Goal: Check status

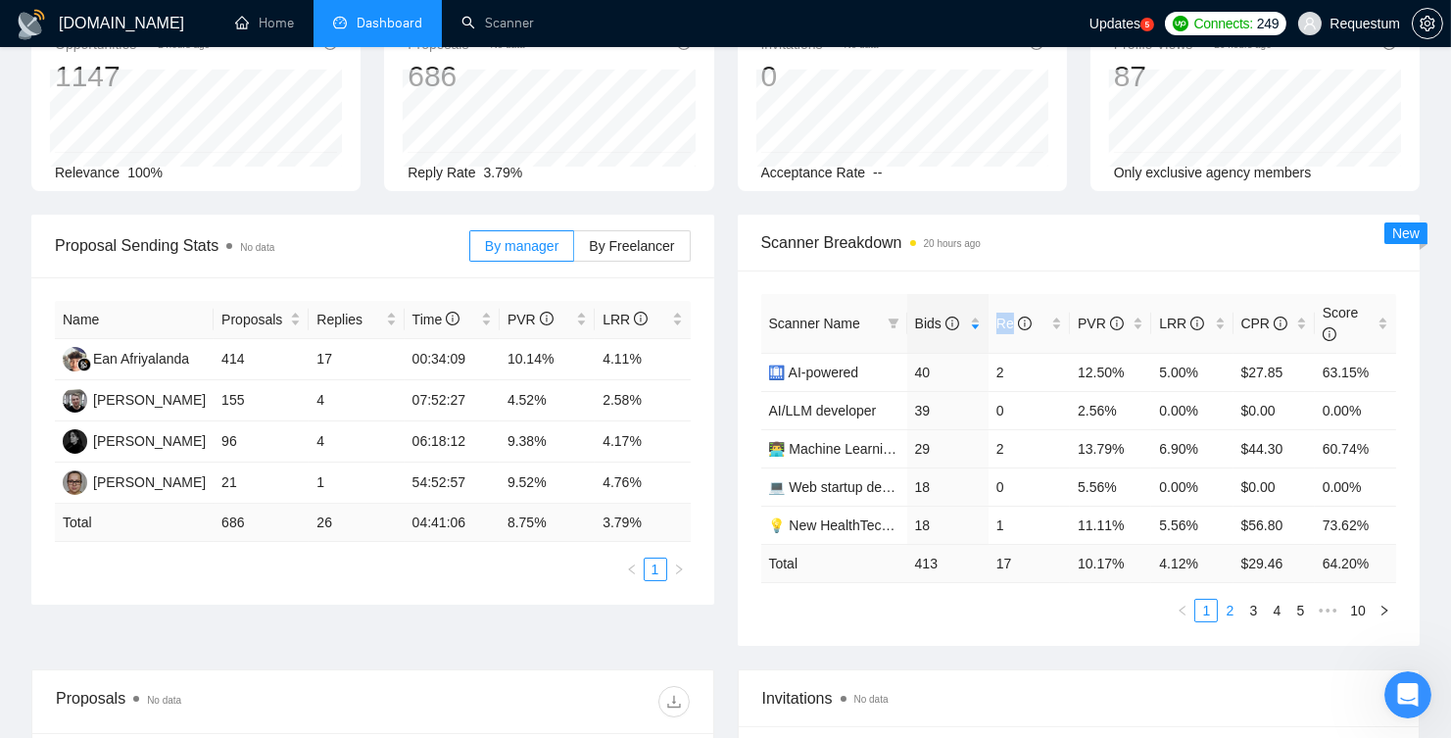
click at [1222, 607] on link "2" at bounding box center [1230, 611] width 22 height 22
click at [1208, 606] on link "1" at bounding box center [1207, 611] width 22 height 22
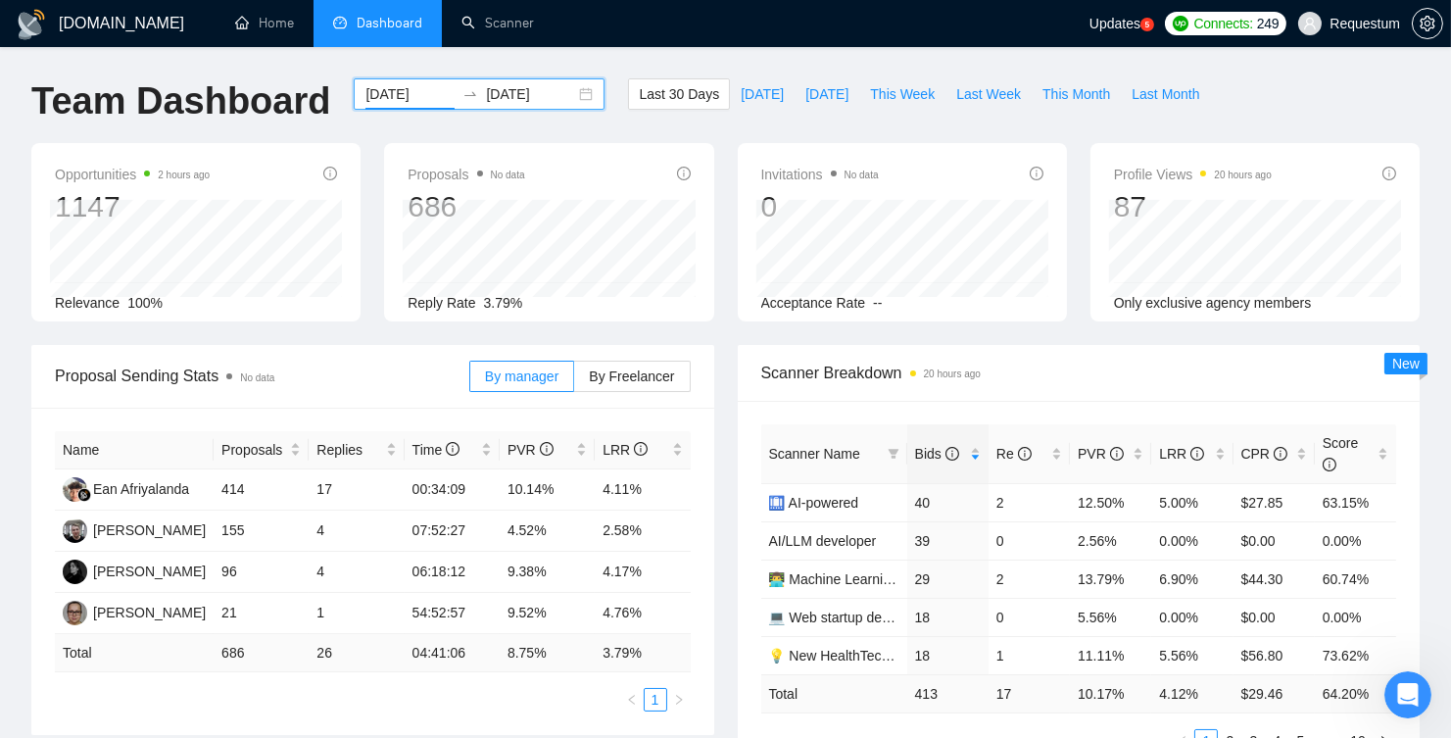
click at [410, 99] on input "[DATE]" at bounding box center [410, 94] width 89 height 22
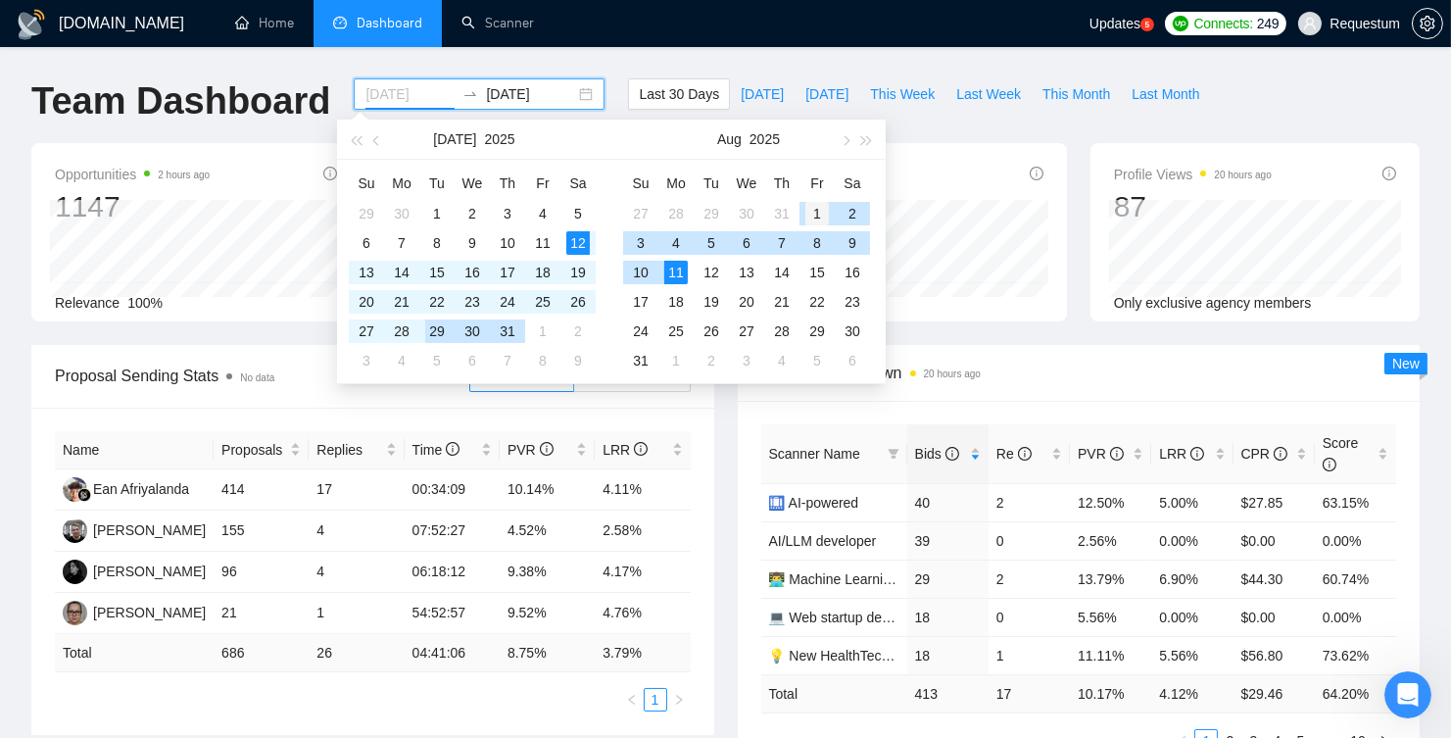
type input "[DATE]"
click at [810, 214] on div "1" at bounding box center [818, 214] width 24 height 24
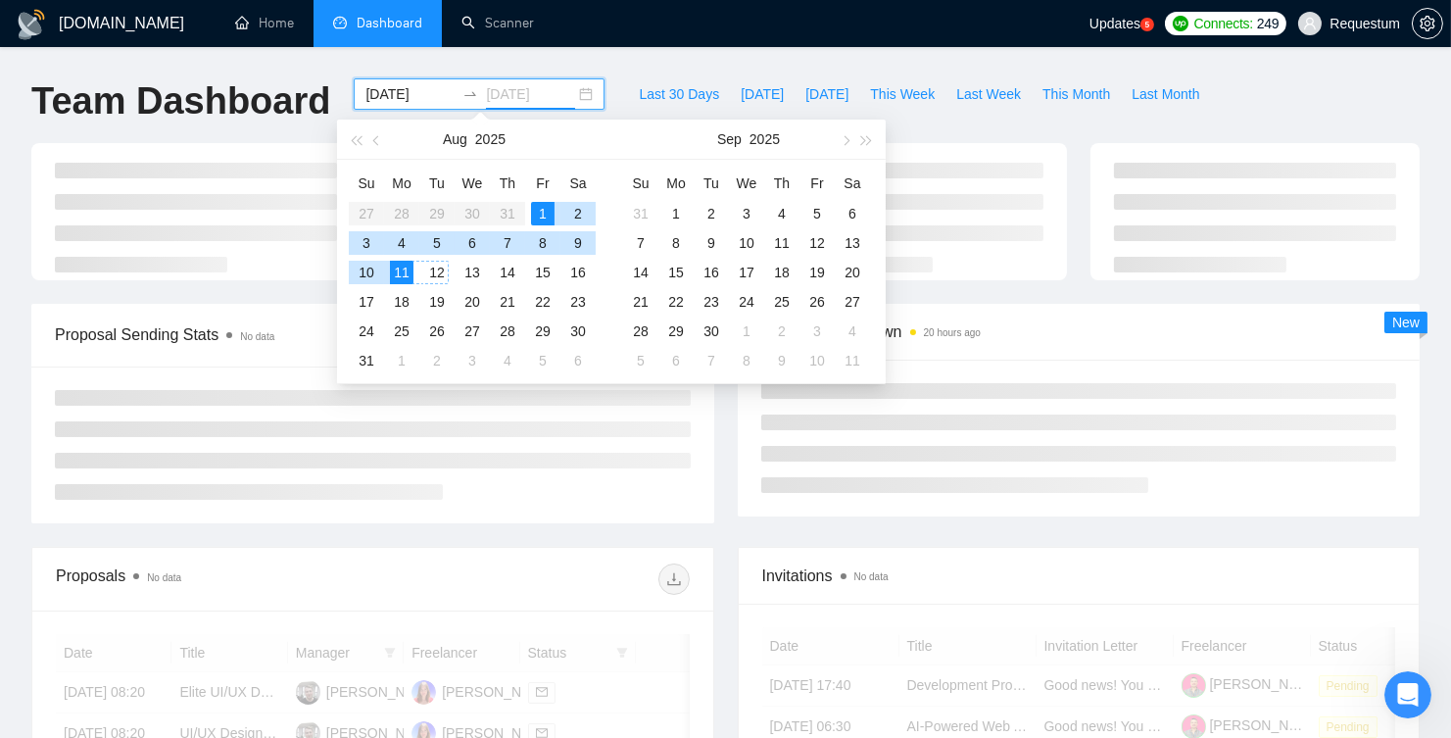
type input "[DATE]"
click at [414, 276] on td "11" at bounding box center [401, 272] width 35 height 29
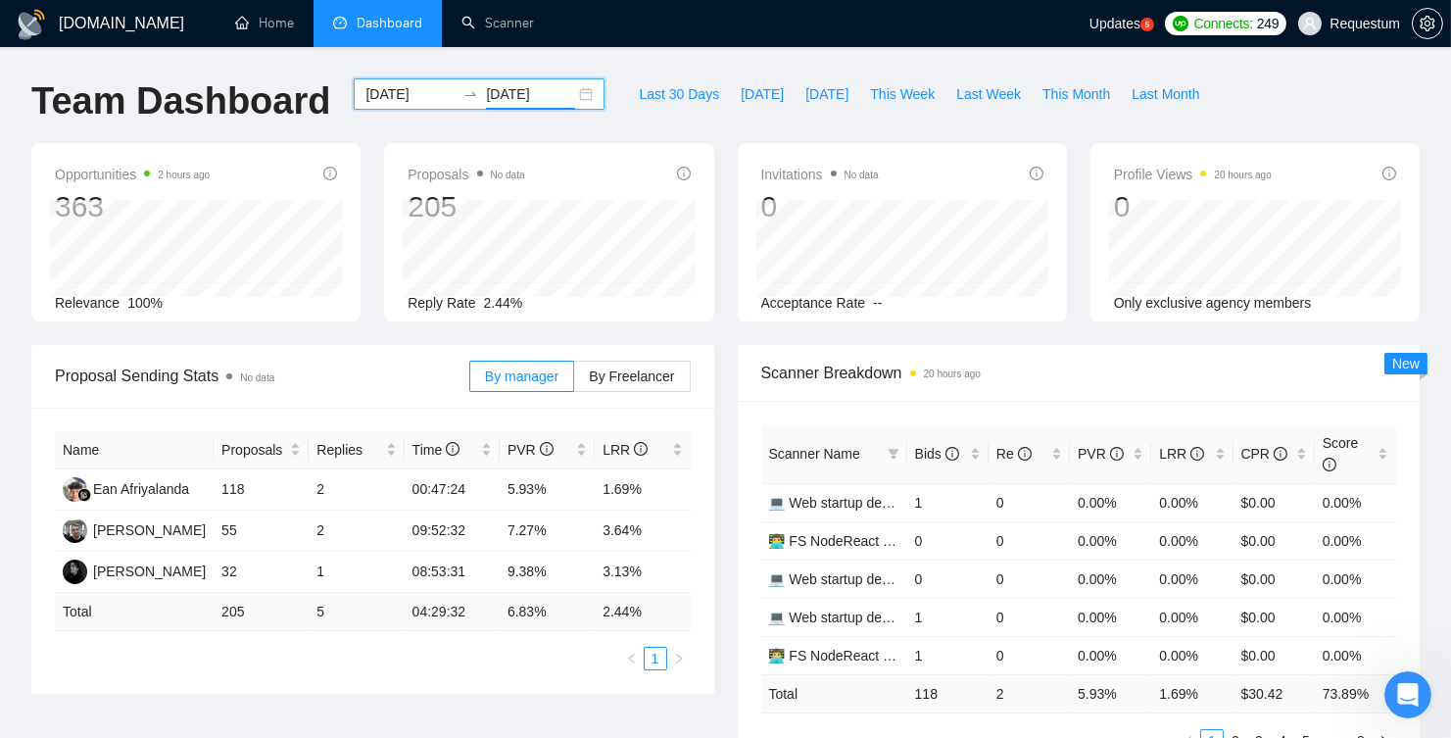
click at [399, 94] on input "[DATE]" at bounding box center [410, 94] width 89 height 22
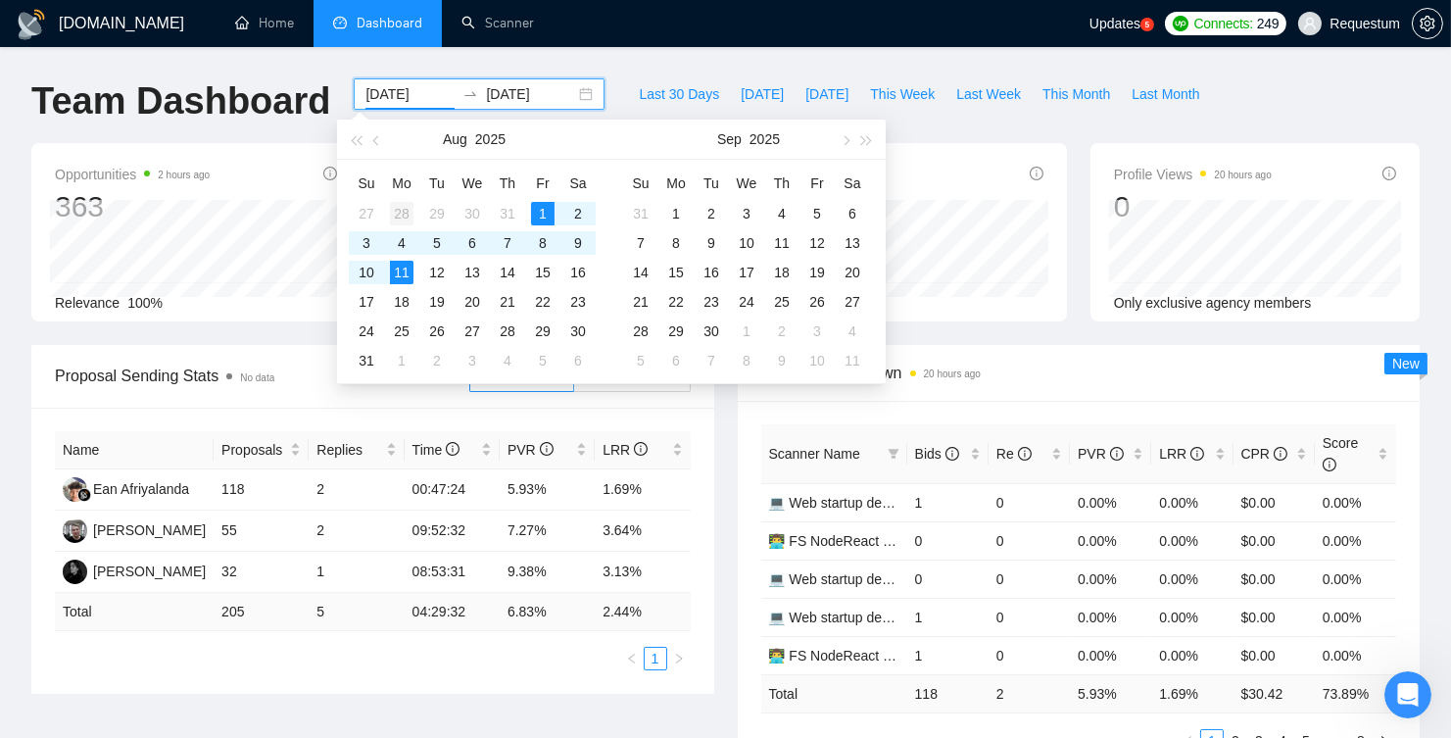
type input "[DATE]"
click at [401, 215] on div "28" at bounding box center [402, 214] width 24 height 24
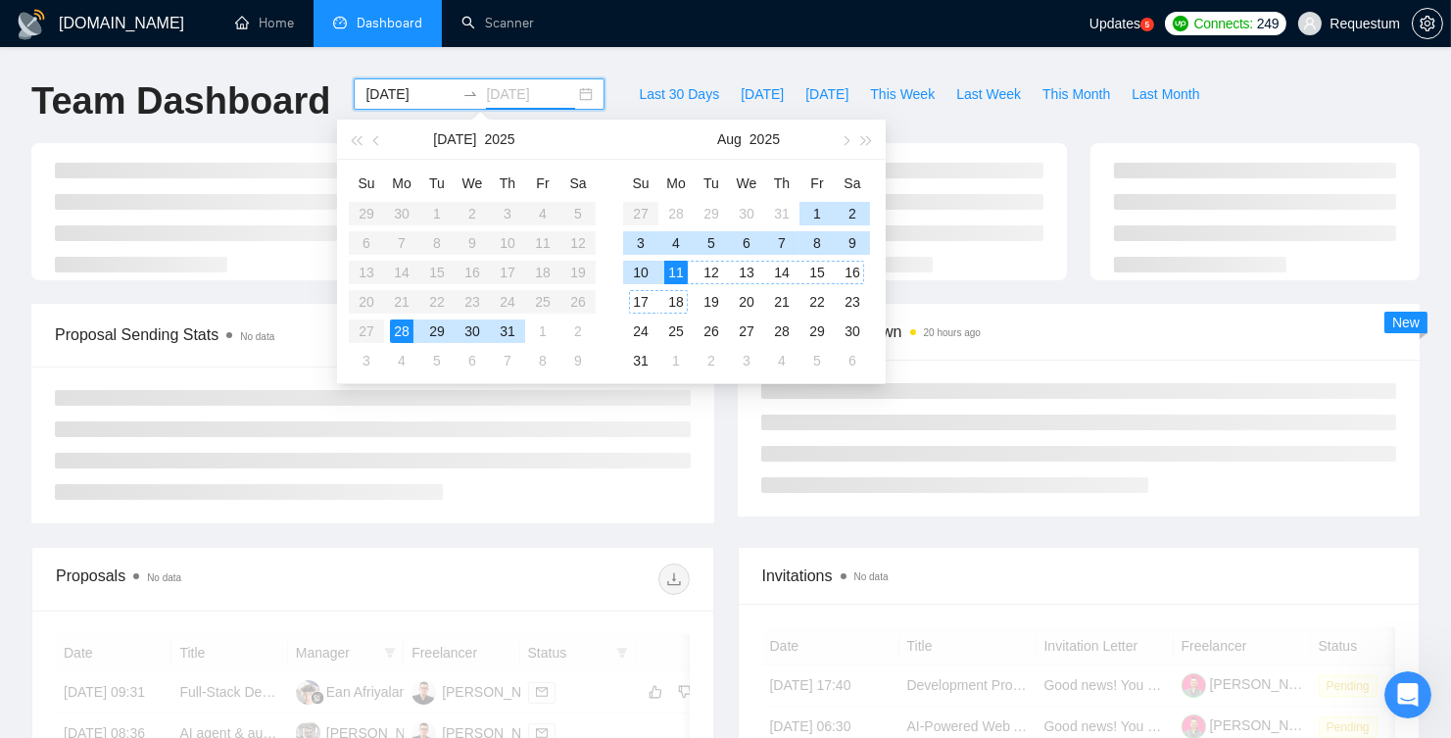
type input "[DATE]"
click at [685, 271] on div "11" at bounding box center [676, 273] width 24 height 24
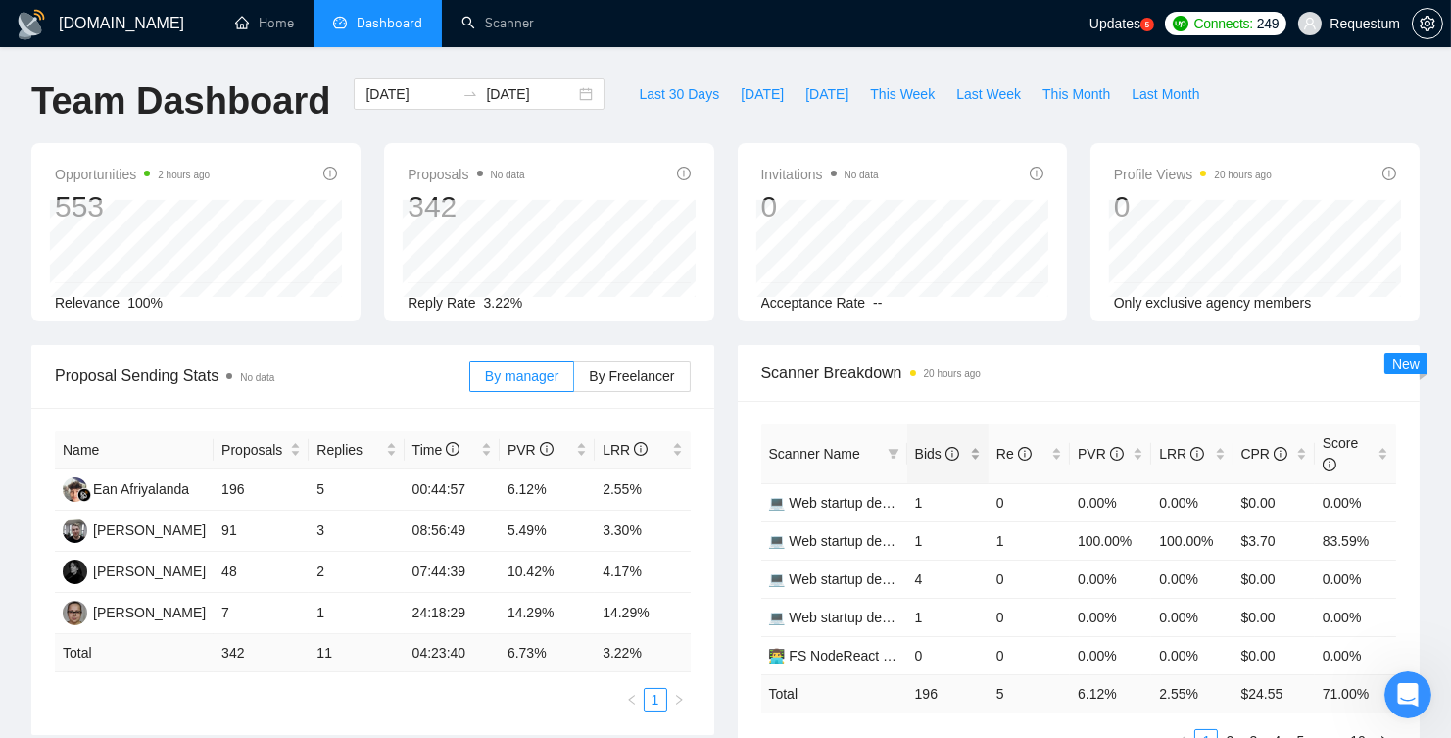
click at [970, 447] on div "Bids" at bounding box center [948, 454] width 66 height 22
click at [239, 27] on link "Home" at bounding box center [264, 23] width 59 height 17
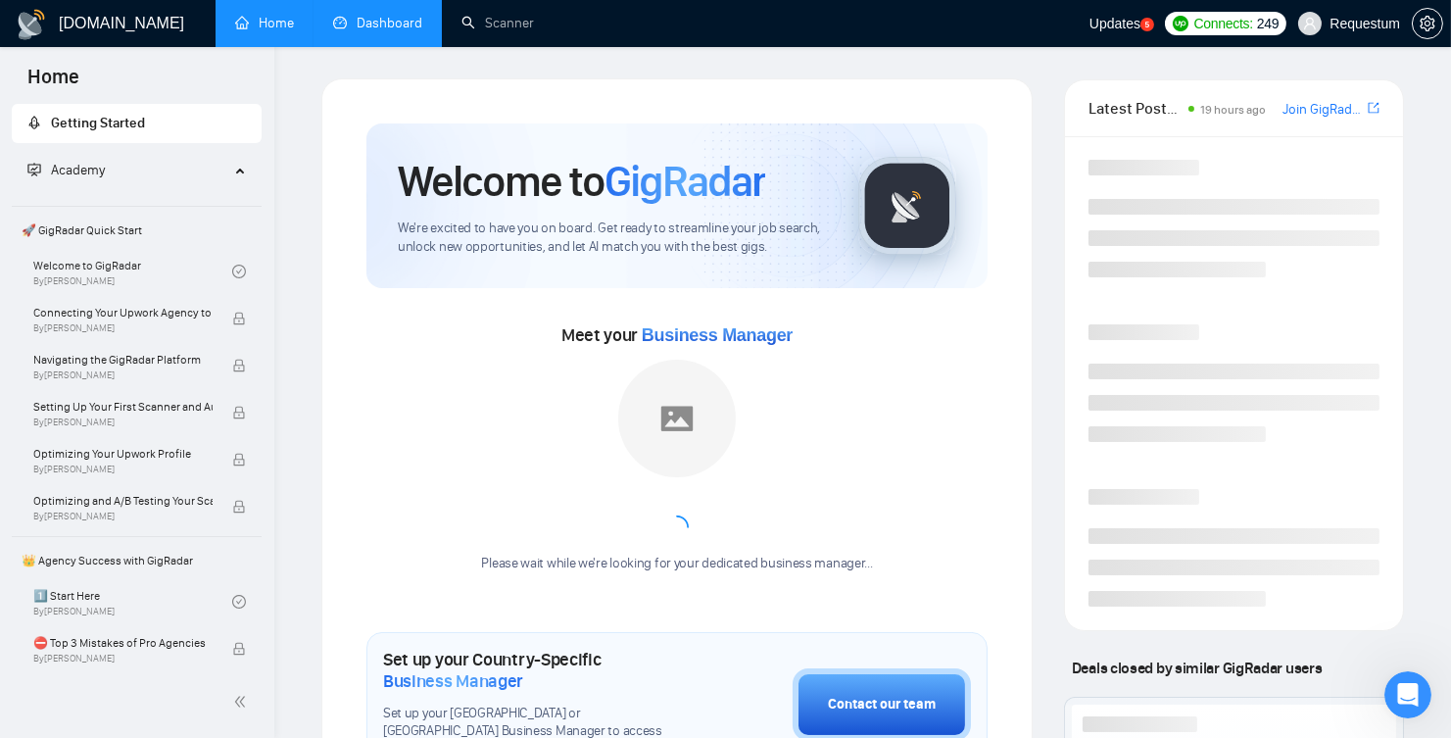
click at [368, 31] on link "Dashboard" at bounding box center [377, 23] width 89 height 17
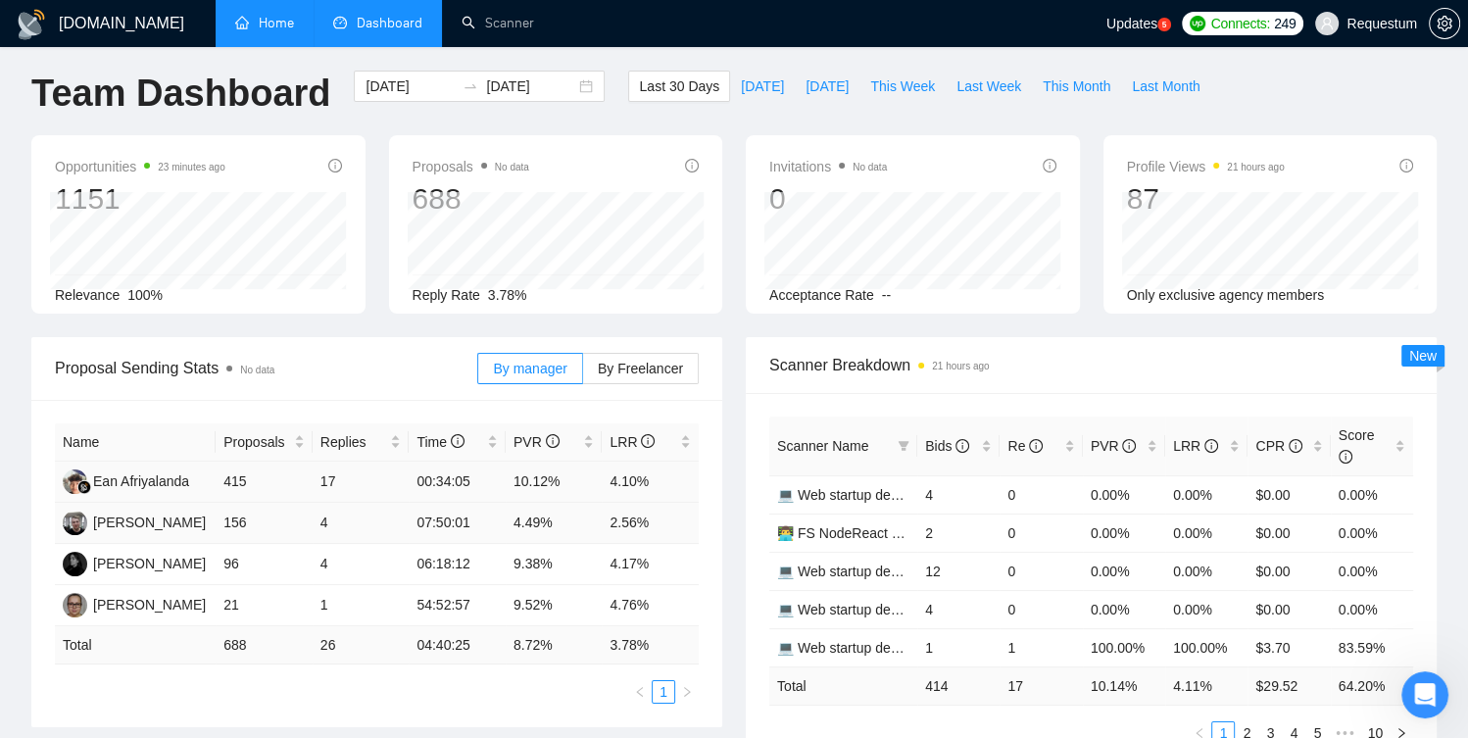
scroll to position [17, 0]
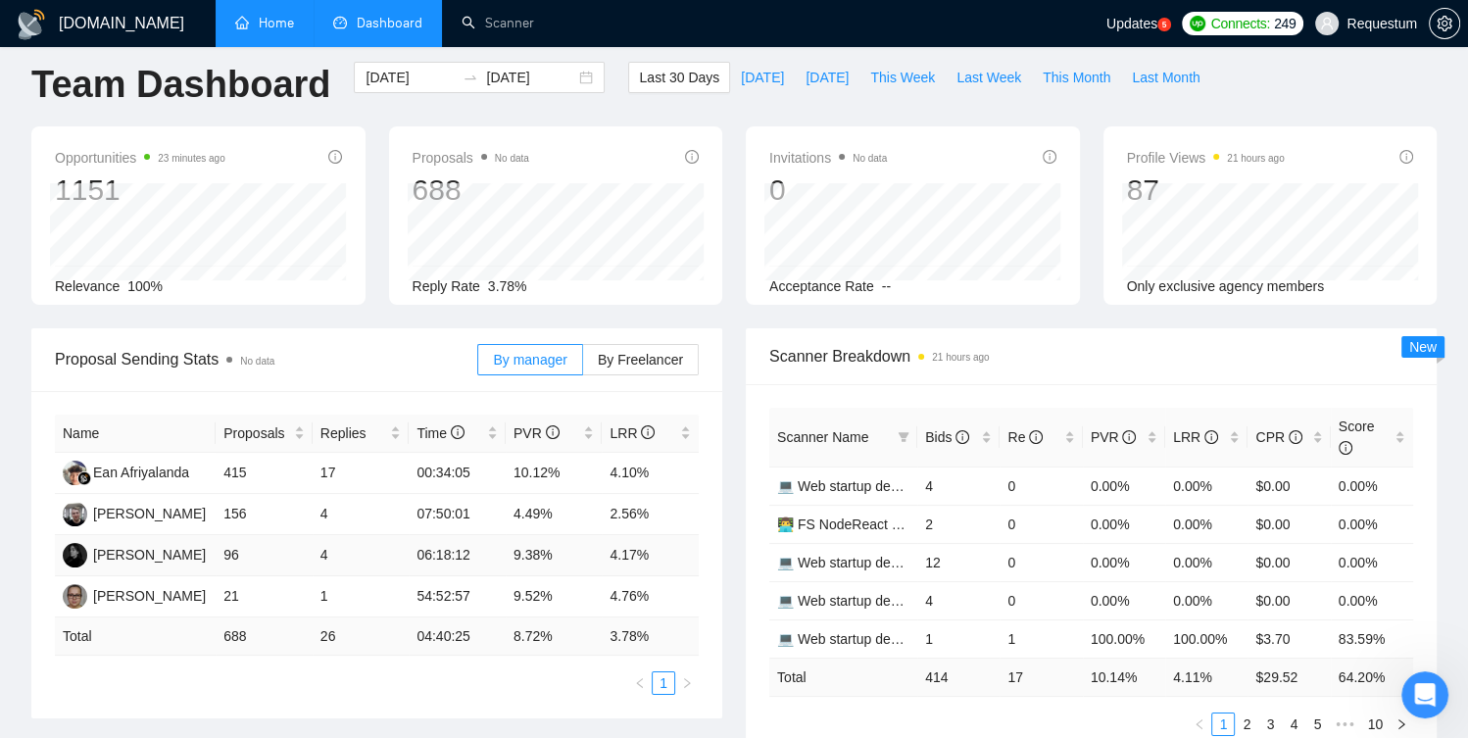
click at [518, 546] on td "9.38%" at bounding box center [554, 555] width 97 height 41
click at [992, 428] on div "Bids" at bounding box center [958, 437] width 67 height 22
